Goal: Task Accomplishment & Management: Manage account settings

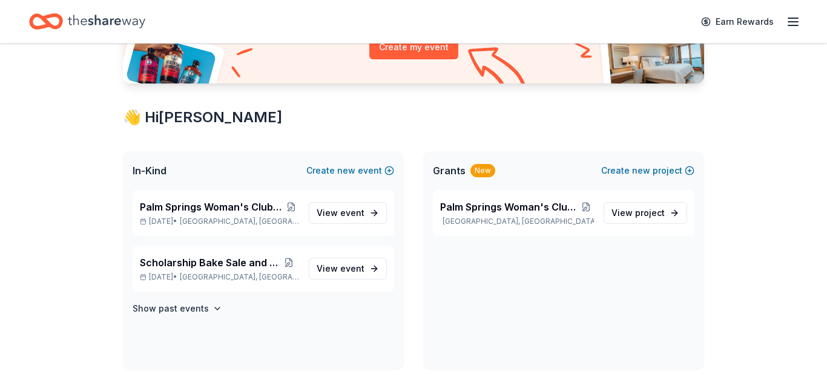
scroll to position [160, 0]
click at [227, 209] on span "Palm Springs Woman's Club Scholarship Event" at bounding box center [211, 206] width 143 height 15
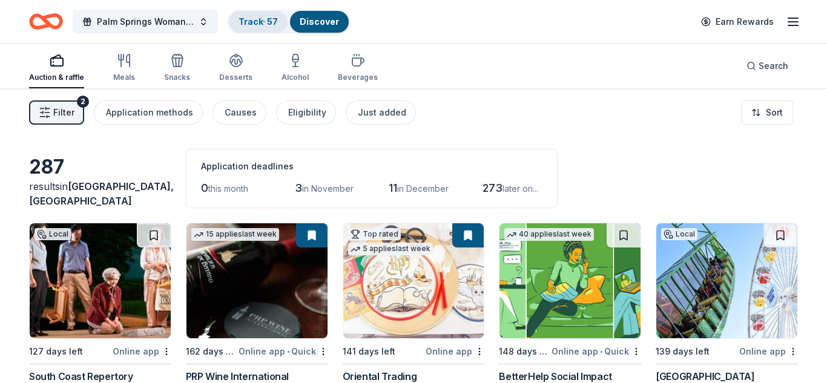
click at [265, 21] on link "Track · 57" at bounding box center [258, 21] width 39 height 10
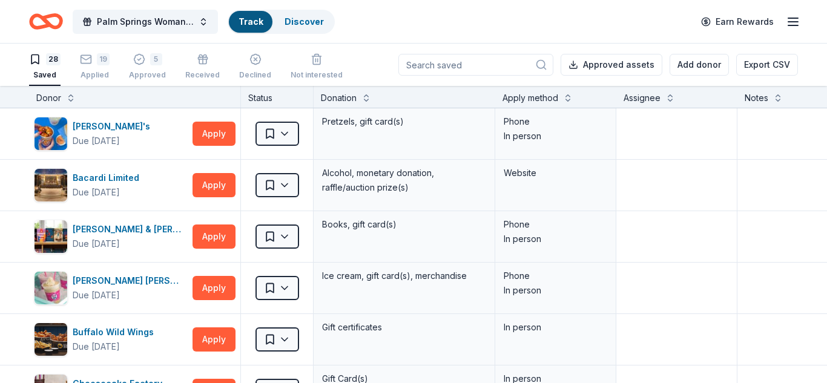
scroll to position [1, 0]
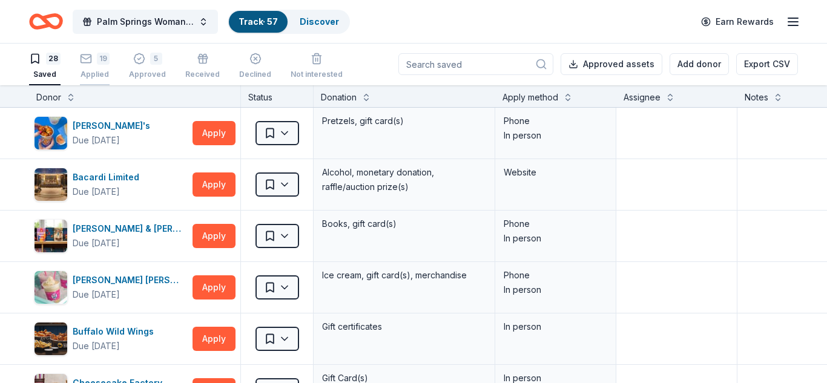
click at [97, 56] on div "19" at bounding box center [103, 59] width 13 height 12
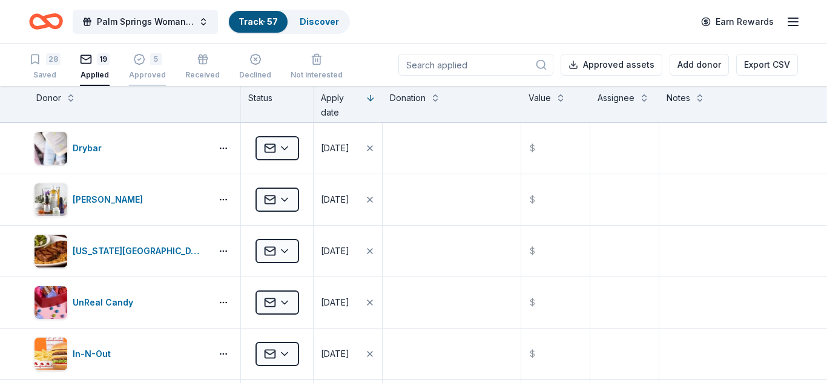
click at [151, 74] on div "Approved" at bounding box center [147, 75] width 37 height 10
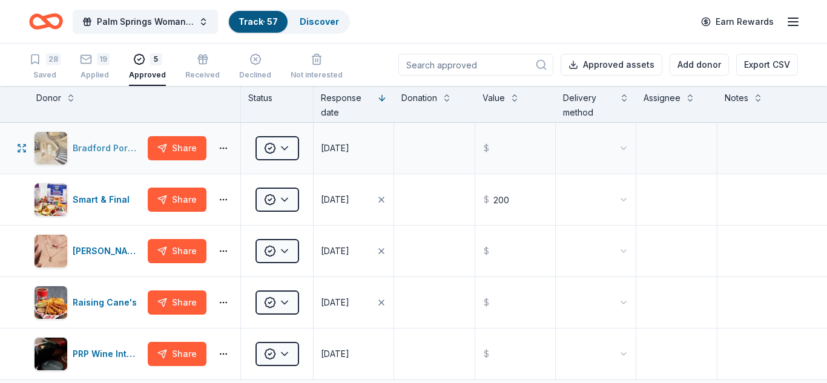
click at [114, 148] on div "Bradford Portraits" at bounding box center [108, 148] width 70 height 15
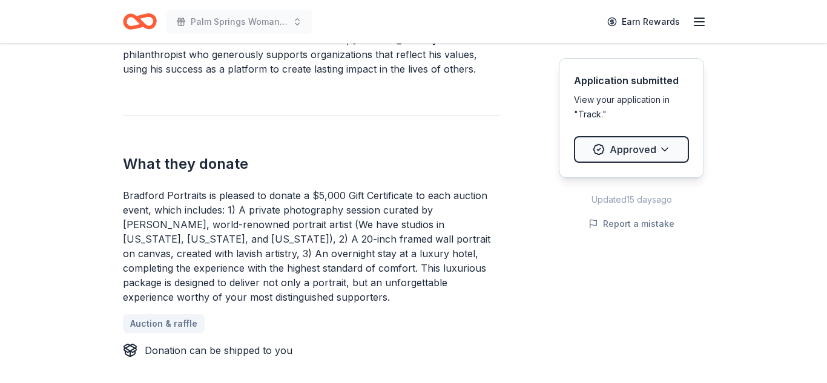
scroll to position [435, 0]
